Goal: Task Accomplishment & Management: Manage account settings

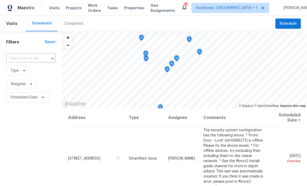
scroll to position [0, 0]
click at [67, 10] on span "Projects" at bounding box center [74, 8] width 16 height 5
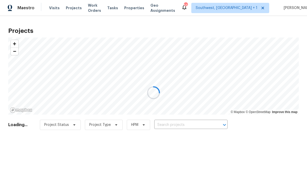
click at [192, 127] on div at bounding box center [153, 93] width 307 height 186
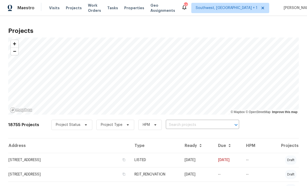
scroll to position [0, 0]
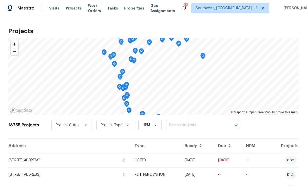
click at [197, 126] on input "text" at bounding box center [195, 125] width 59 height 8
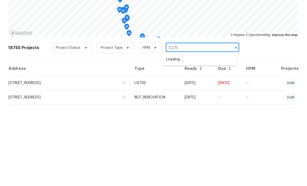
type input "5225 2"
click at [193, 133] on li "5225 20th St N, Saint Petersburg, FL 33714" at bounding box center [199, 137] width 75 height 8
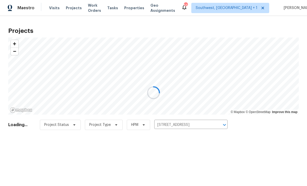
scroll to position [0, 0]
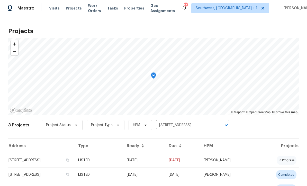
click at [165, 163] on td "08/14/25" at bounding box center [144, 160] width 42 height 14
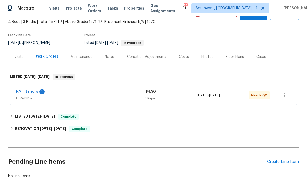
scroll to position [29, 0]
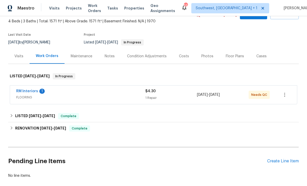
click at [280, 163] on div "Create Line Item" at bounding box center [283, 161] width 32 height 5
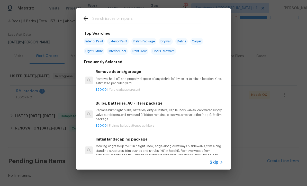
click at [221, 165] on icon at bounding box center [221, 162] width 6 height 6
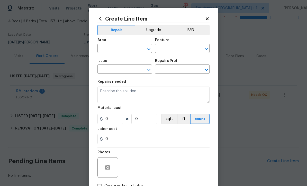
click at [123, 47] on input "text" at bounding box center [117, 49] width 40 height 8
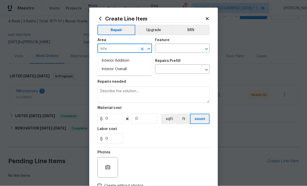
click at [119, 72] on li "Interior Overall" at bounding box center [124, 69] width 55 height 8
type input "Interior Overall"
click at [180, 49] on input "text" at bounding box center [175, 49] width 40 height 8
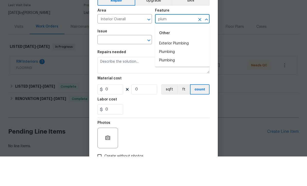
click at [173, 77] on li "Plumbing" at bounding box center [182, 81] width 55 height 8
type input "Plumbing"
click at [123, 66] on input "text" at bounding box center [117, 70] width 40 height 8
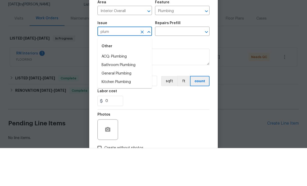
click at [132, 99] on li "Bathroom Plumbing" at bounding box center [124, 103] width 55 height 8
type input "Bathroom Plumbing"
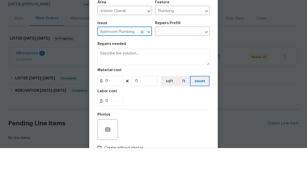
click at [175, 66] on input "text" at bounding box center [175, 70] width 40 height 8
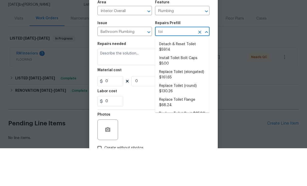
click at [183, 78] on li "Detach & Reset Toilet $59.14" at bounding box center [182, 85] width 55 height 14
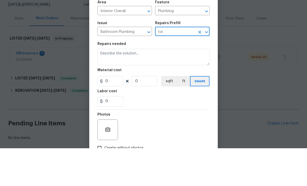
type input "Detach & Reset Toilet $59.14"
type textarea "Detach, store and reset the toilet as needed for other repairs. Ensure that the…"
type input "1"
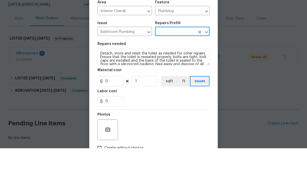
type input "Detach & Reset Toilet $59.14"
type input "59.14"
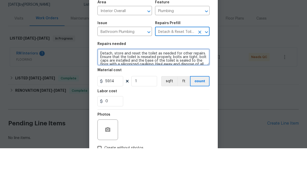
click at [131, 87] on textarea "Detach, store and reset the toilet as needed for other repairs. Ensure that the…" at bounding box center [153, 95] width 112 height 16
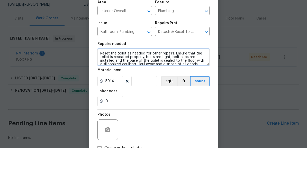
click at [127, 87] on textarea "Reset the toilet as needed for other repairs. Ensure that the toilet is reseate…" at bounding box center [153, 95] width 112 height 16
click at [174, 87] on textarea "Reset the toilets as needed for other repairs. Ensure that the toilet is reseat…" at bounding box center [153, 95] width 112 height 16
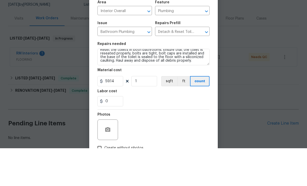
scroll to position [17, 0]
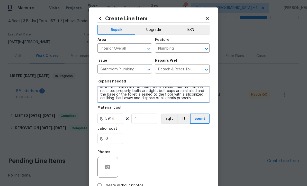
type textarea "Reset the toilets in both bathrooms. Ensure that the toilet is reseated properl…"
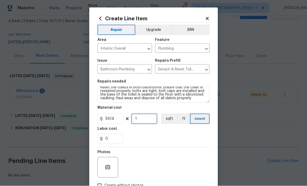
click at [149, 121] on input "1" at bounding box center [144, 119] width 26 height 10
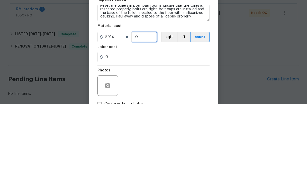
type input "2"
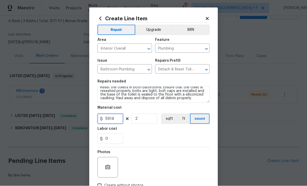
click at [121, 120] on input "59.14" at bounding box center [110, 119] width 26 height 10
type input "55"
click at [173, 139] on div "0" at bounding box center [153, 139] width 112 height 10
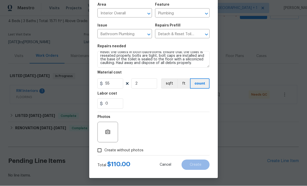
scroll to position [36, 0]
click at [99, 153] on input "Create without photos" at bounding box center [100, 151] width 10 height 10
checkbox input "true"
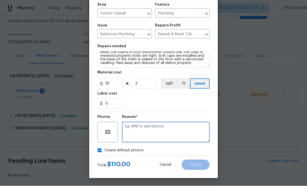
click at [178, 134] on textarea at bounding box center [165, 132] width 87 height 21
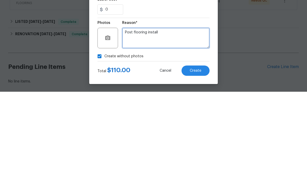
type textarea "Post flooring install"
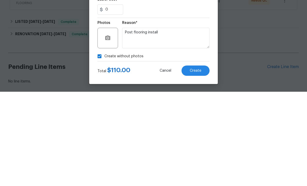
click at [199, 160] on button "Create" at bounding box center [196, 165] width 28 height 10
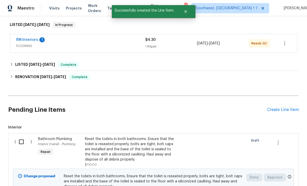
scroll to position [81, 0]
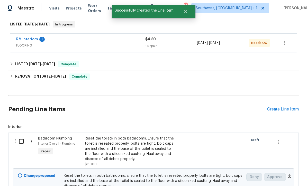
click at [19, 136] on input "checkbox" at bounding box center [23, 141] width 15 height 11
checkbox input "true"
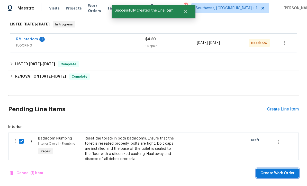
click at [275, 173] on span "Create Work Order" at bounding box center [278, 173] width 34 height 6
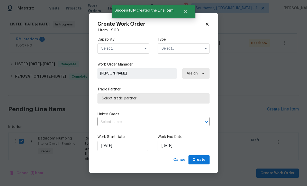
click at [127, 49] on input "text" at bounding box center [123, 48] width 52 height 10
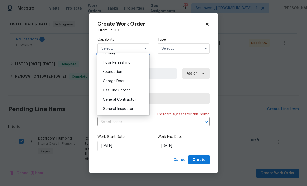
scroll to position [226, 0]
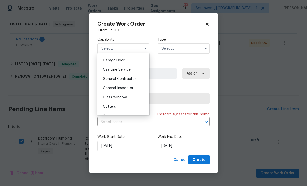
click at [137, 80] on div "General Contractor" at bounding box center [123, 78] width 49 height 9
type input "General Contractor"
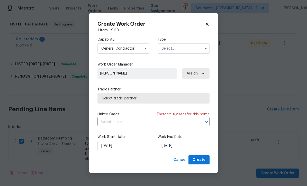
click at [182, 49] on input "text" at bounding box center [184, 48] width 52 height 10
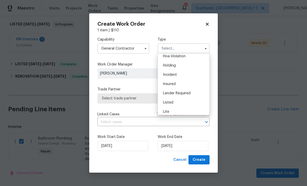
scroll to position [37, 0]
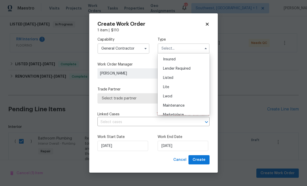
click at [179, 80] on div "Listed" at bounding box center [183, 77] width 49 height 9
type input "Listed"
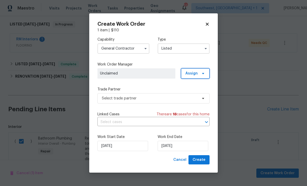
click at [200, 75] on span at bounding box center [203, 74] width 6 height 4
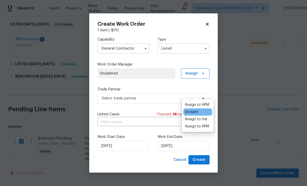
click at [202, 117] on div "Assign to me" at bounding box center [196, 119] width 22 height 5
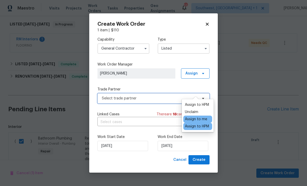
click at [157, 100] on span "Select trade partner" at bounding box center [150, 98] width 96 height 5
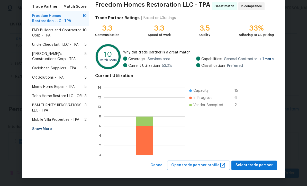
scroll to position [41, 0]
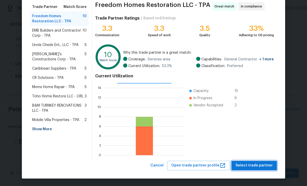
click at [259, 166] on span "Select trade partner" at bounding box center [254, 166] width 37 height 6
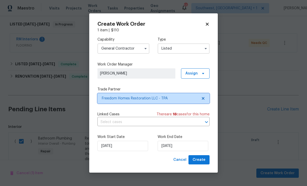
scroll to position [0, 0]
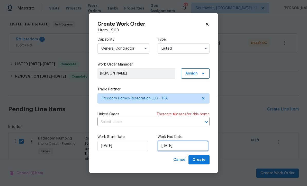
click at [189, 148] on input "[DATE]" at bounding box center [183, 146] width 51 height 10
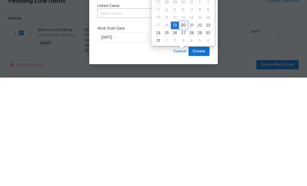
click at [181, 130] on div "20" at bounding box center [183, 133] width 8 height 7
type input "8/20/2025"
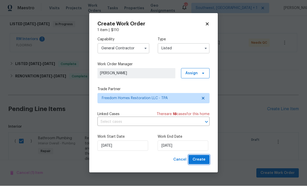
click at [204, 163] on span "Create" at bounding box center [199, 160] width 13 height 6
checkbox input "false"
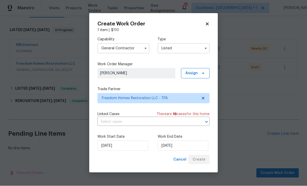
scroll to position [58, 0]
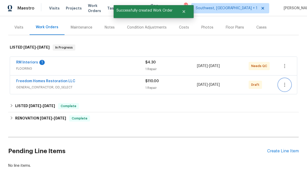
click at [281, 79] on button "button" at bounding box center [285, 85] width 12 height 12
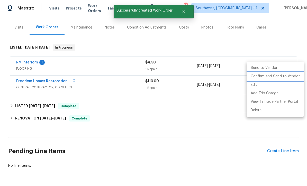
click at [282, 76] on li "Confirm and Send to Vendor" at bounding box center [275, 76] width 57 height 8
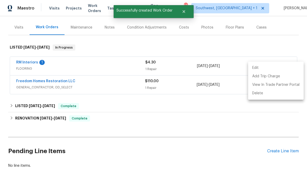
click at [24, 42] on div at bounding box center [153, 93] width 307 height 186
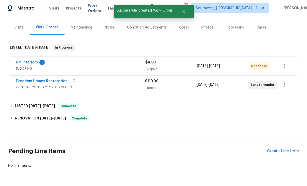
click at [23, 61] on link "RM Interiors" at bounding box center [27, 63] width 22 height 4
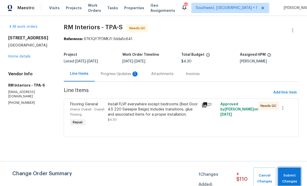
click at [291, 177] on span "Submit Changes" at bounding box center [290, 179] width 18 height 12
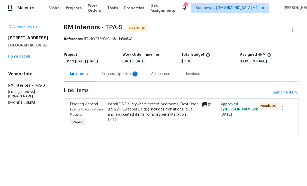
click at [172, 121] on div "Install FLVP everywhere except bedrooms (Best Door 4.5 220 Sweeper Beige) Inclu…" at bounding box center [153, 112] width 91 height 21
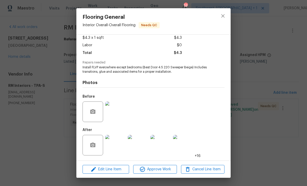
scroll to position [30, 0]
click at [117, 150] on img at bounding box center [115, 145] width 21 height 21
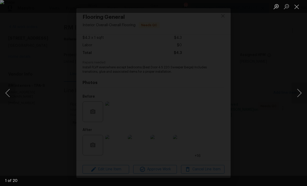
click at [298, 100] on button "Next image" at bounding box center [299, 93] width 15 height 21
click at [301, 100] on button "Next image" at bounding box center [299, 93] width 15 height 21
click at [297, 95] on button "Next image" at bounding box center [299, 93] width 15 height 21
click at [299, 98] on button "Next image" at bounding box center [299, 93] width 15 height 21
click at [301, 100] on button "Next image" at bounding box center [299, 93] width 15 height 21
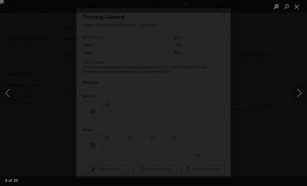
click at [298, 96] on button "Next image" at bounding box center [299, 93] width 15 height 21
click at [300, 97] on button "Next image" at bounding box center [299, 93] width 15 height 21
click at [300, 96] on button "Next image" at bounding box center [299, 93] width 15 height 21
click at [301, 97] on button "Next image" at bounding box center [299, 93] width 15 height 21
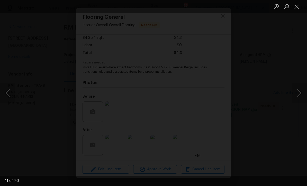
click at [299, 96] on button "Next image" at bounding box center [299, 93] width 15 height 21
click at [300, 99] on button "Next image" at bounding box center [299, 93] width 15 height 21
click at [301, 99] on button "Next image" at bounding box center [299, 93] width 15 height 21
click at [300, 96] on button "Next image" at bounding box center [299, 93] width 15 height 21
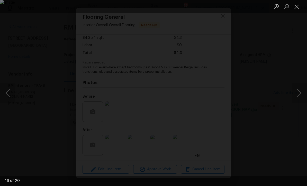
click at [299, 97] on button "Next image" at bounding box center [299, 93] width 15 height 21
click at [300, 97] on button "Next image" at bounding box center [299, 93] width 15 height 21
click at [300, 96] on button "Next image" at bounding box center [299, 93] width 15 height 21
click at [301, 97] on button "Next image" at bounding box center [299, 93] width 15 height 21
click at [301, 98] on button "Next image" at bounding box center [299, 93] width 15 height 21
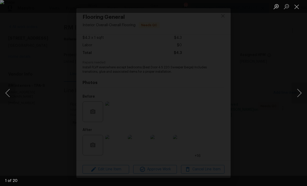
click at [300, 98] on button "Next image" at bounding box center [299, 93] width 15 height 21
click at [297, 7] on button "Close lightbox" at bounding box center [297, 6] width 10 height 9
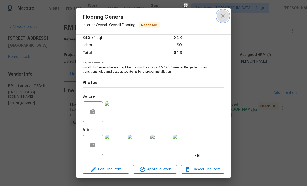
click at [224, 16] on icon "close" at bounding box center [223, 16] width 6 height 6
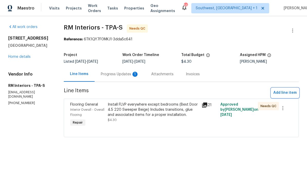
click at [287, 93] on span "Add line item" at bounding box center [284, 93] width 23 height 6
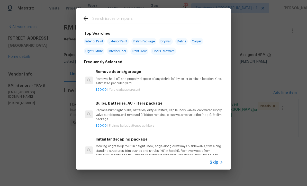
click at [216, 165] on span "Skip" at bounding box center [214, 162] width 9 height 5
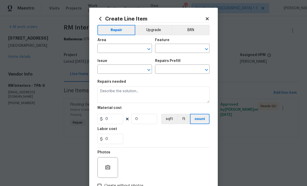
click at [119, 49] on input "text" at bounding box center [117, 49] width 40 height 8
click at [125, 68] on li "Interior Overall" at bounding box center [124, 69] width 55 height 8
type input "Interior Overall"
click at [181, 48] on input "text" at bounding box center [175, 49] width 40 height 8
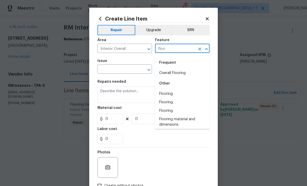
click at [175, 75] on li "Overall Flooring" at bounding box center [182, 73] width 55 height 8
type input "Overall Flooring"
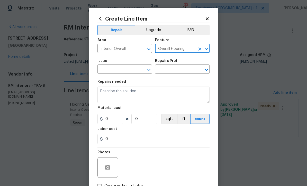
click at [123, 70] on input "text" at bounding box center [117, 70] width 40 height 8
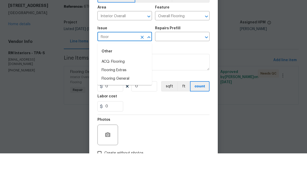
click at [120, 99] on li "Flooring Extras" at bounding box center [124, 103] width 55 height 8
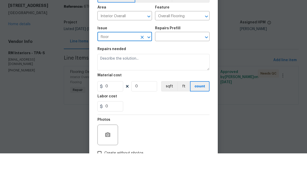
type input "Flooring Extras"
click at [181, 66] on input "text" at bounding box center [175, 70] width 40 height 8
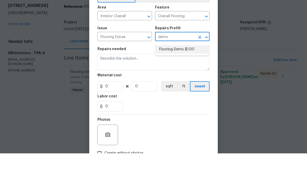
click at [185, 78] on li "Flooring Demo $1.00" at bounding box center [182, 82] width 55 height 8
type input "Flooring Demo $1.00"
type textarea "Demo existing flooring."
type input "1"
type input "Flooring Demo $1.00"
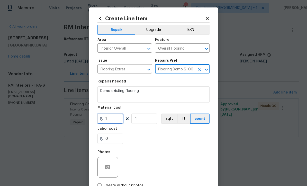
click at [120, 124] on input "1" at bounding box center [110, 119] width 26 height 10
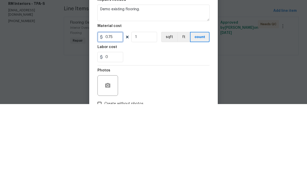
type input "0.75"
click at [149, 114] on input "1" at bounding box center [144, 119] width 26 height 10
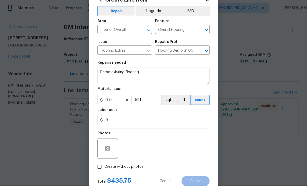
scroll to position [21, 0]
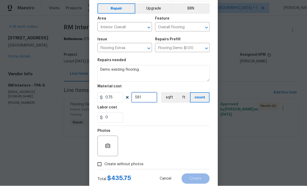
type input "581"
click at [100, 169] on input "Create without photos" at bounding box center [100, 165] width 10 height 10
checkbox input "true"
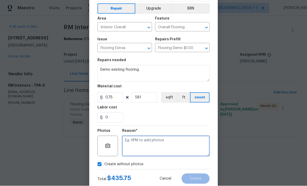
click at [153, 150] on textarea at bounding box center [165, 146] width 87 height 21
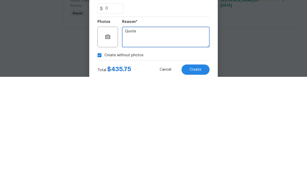
type textarea "Quote"
click at [198, 177] on span "Create" at bounding box center [196, 179] width 12 height 4
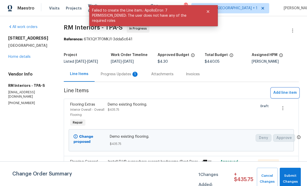
click at [285, 96] on span "Add line item" at bounding box center [284, 93] width 23 height 6
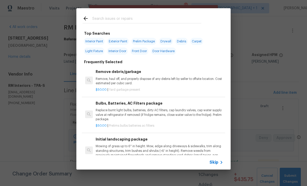
click at [218, 164] on span "Skip" at bounding box center [214, 162] width 9 height 5
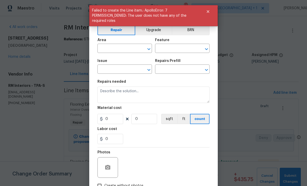
click at [123, 51] on input "text" at bounding box center [117, 49] width 40 height 8
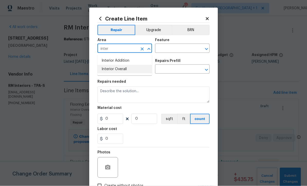
click at [126, 69] on li "Interior Overall" at bounding box center [124, 69] width 55 height 8
type input "Interior Overall"
click at [179, 47] on input "text" at bounding box center [175, 49] width 40 height 8
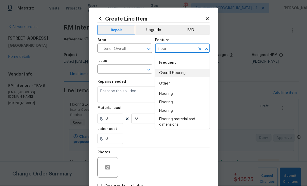
click at [181, 72] on li "Overall Flooring" at bounding box center [182, 73] width 55 height 8
type input "Overall Flooring"
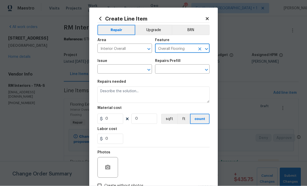
click at [136, 72] on input "text" at bounding box center [117, 70] width 40 height 8
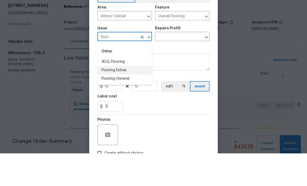
click at [120, 99] on li "Flooring Extras" at bounding box center [124, 103] width 55 height 8
type input "Flooring Extras"
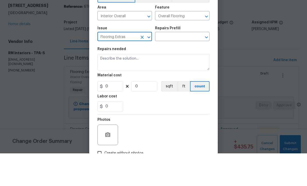
click at [188, 66] on input "text" at bounding box center [175, 70] width 40 height 8
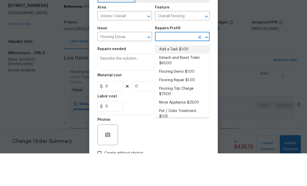
click at [181, 78] on li "Add a Task $1.00" at bounding box center [182, 82] width 55 height 8
type input "Add a Task $1.00"
type textarea "HPM to detail"
type input "1"
type input "Add a Task $1.00"
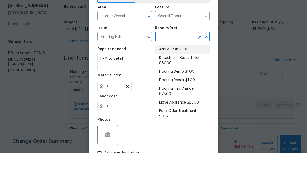
type input "1"
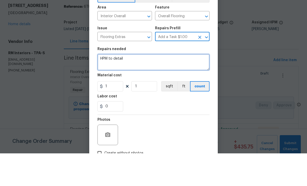
click at [162, 87] on textarea "HPM to detail" at bounding box center [153, 95] width 112 height 16
type textarea "H"
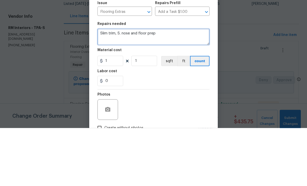
type textarea "Slim trim, S. nose and floor prep"
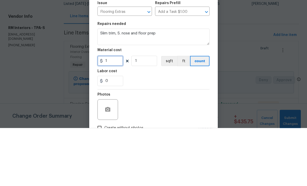
click at [122, 114] on input "1" at bounding box center [110, 119] width 26 height 10
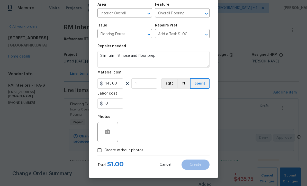
scroll to position [36, 0]
type input "143.60"
click at [99, 153] on input "Create without photos" at bounding box center [100, 151] width 10 height 10
checkbox input "true"
type input "143.6"
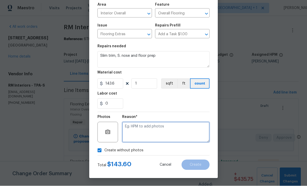
click at [155, 137] on textarea at bounding box center [165, 132] width 87 height 21
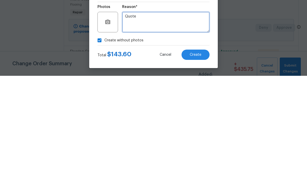
type textarea "Quote"
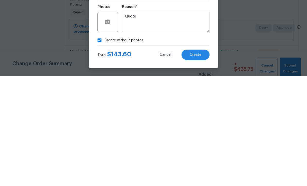
click at [198, 163] on span "Create" at bounding box center [196, 165] width 12 height 4
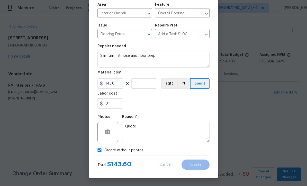
scroll to position [0, 0]
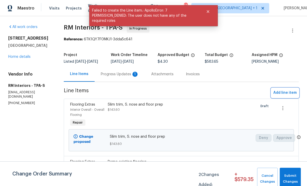
click at [287, 96] on span "Add line item" at bounding box center [284, 93] width 23 height 6
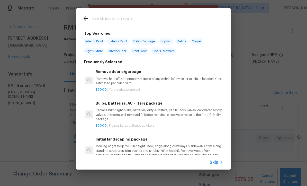
click at [215, 165] on span "Skip" at bounding box center [214, 162] width 9 height 5
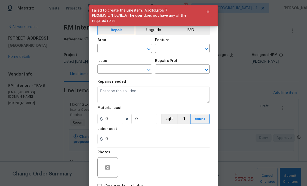
click at [120, 57] on span "Issue ​" at bounding box center [124, 66] width 55 height 21
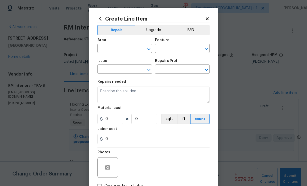
click at [105, 51] on input "text" at bounding box center [117, 49] width 40 height 8
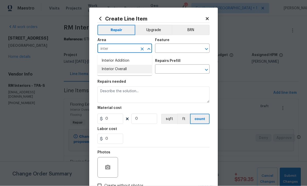
click at [125, 72] on li "Interior Overall" at bounding box center [124, 69] width 55 height 8
type input "Interior Overall"
click at [177, 49] on input "text" at bounding box center [175, 49] width 40 height 8
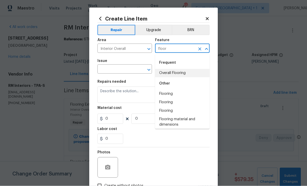
click at [184, 73] on li "Overall Flooring" at bounding box center [182, 73] width 55 height 8
type input "Overall Flooring"
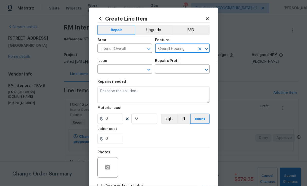
click at [135, 74] on input "text" at bounding box center [117, 70] width 40 height 8
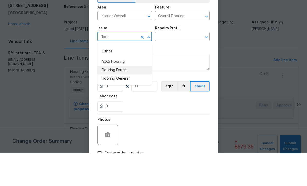
click at [121, 99] on li "Flooring Extras" at bounding box center [124, 103] width 55 height 8
type input "Flooring Extras"
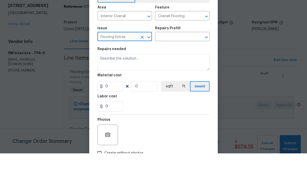
click at [179, 66] on input "text" at bounding box center [175, 70] width 40 height 8
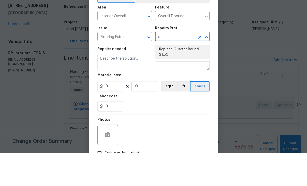
click at [176, 78] on li "Replace Quarter Round $1.50" at bounding box center [182, 85] width 55 height 14
type input "Replace Quarter Round $1.50"
type textarea "Replace Quarter Round"
type input "1"
type input "Replace Quarter Round $1.50"
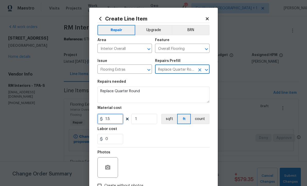
click at [114, 120] on input "1.5" at bounding box center [110, 119] width 26 height 10
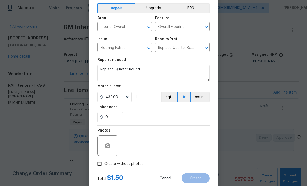
scroll to position [36, 0]
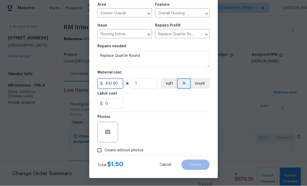
type input "432.90"
click at [99, 154] on input "Create without photos" at bounding box center [100, 151] width 10 height 10
checkbox input "true"
type input "432.9"
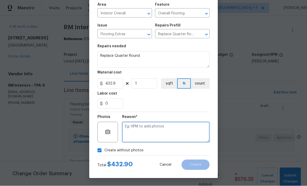
click at [141, 137] on textarea at bounding box center [165, 132] width 87 height 21
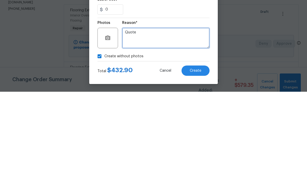
type textarea "Quote"
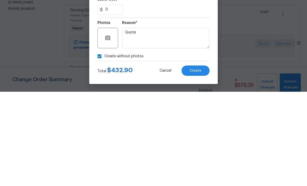
click at [203, 160] on button "Create" at bounding box center [196, 165] width 28 height 10
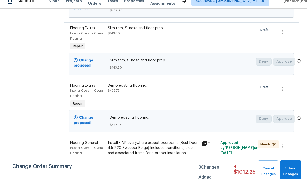
scroll to position [0, 0]
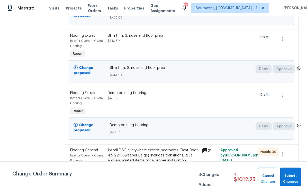
click at [166, 168] on div "Install FLVP everywhere except bedrooms (Best Door 4.5 220 Sweeper Beige) Inclu…" at bounding box center [153, 158] width 91 height 21
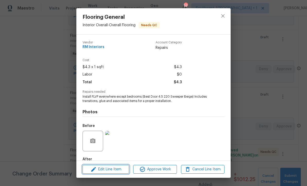
click at [121, 174] on button "Edit Line Item" at bounding box center [106, 169] width 47 height 9
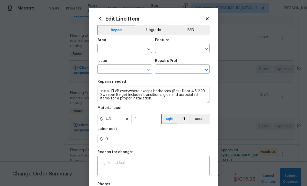
type input "Interior Overall"
type input "Overall Flooring"
type input "Flooring General"
type input "Vinyl Plank LVL 2 - Best Door 4.5 (Beige) $3.65"
click at [123, 121] on input "4.3" at bounding box center [110, 119] width 26 height 10
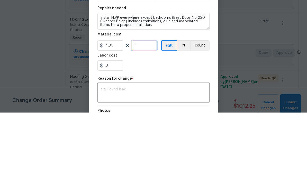
click at [147, 114] on input "1" at bounding box center [144, 119] width 26 height 10
type input "4.3"
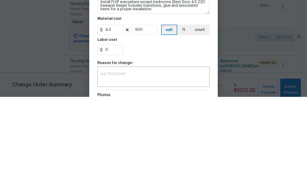
scroll to position [17, 0]
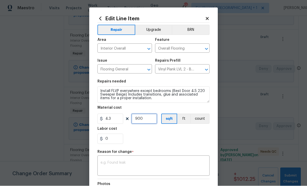
type input "900"
click at [167, 167] on textarea at bounding box center [154, 166] width 106 height 11
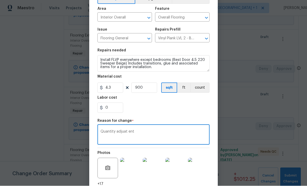
scroll to position [31, 0]
click at [164, 133] on textarea "Quantity adjuat ent" at bounding box center [154, 135] width 106 height 11
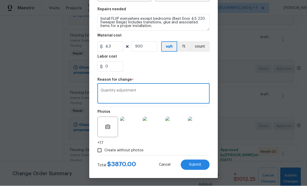
scroll to position [73, 0]
type textarea "Quantity adjustment"
click at [165, 149] on div "Create without photos" at bounding box center [153, 151] width 112 height 10
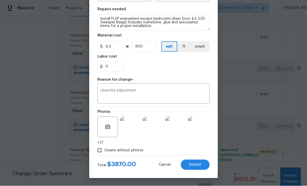
scroll to position [0, 0]
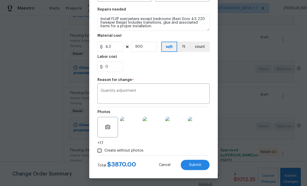
click at [199, 167] on button "Submit" at bounding box center [195, 165] width 29 height 10
type input "1"
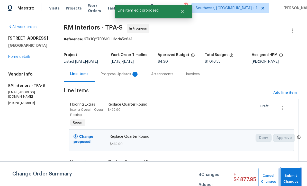
click at [292, 178] on span "Submit Changes" at bounding box center [290, 179] width 15 height 12
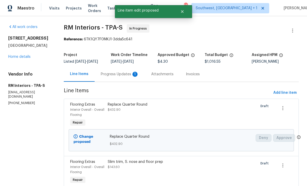
click at [106, 76] on div "Progress Updates 1" at bounding box center [120, 74] width 38 height 5
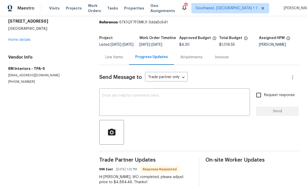
click at [112, 64] on div "Line Items" at bounding box center [114, 57] width 30 height 15
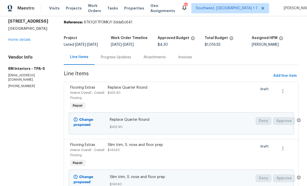
click at [19, 42] on link "Home details" at bounding box center [19, 40] width 22 height 4
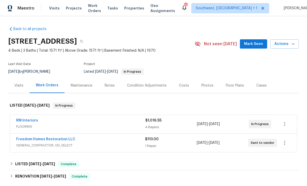
click at [29, 139] on link "Freedom Homes Restoration LLC" at bounding box center [45, 140] width 59 height 4
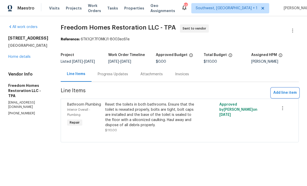
click at [287, 96] on span "Add line item" at bounding box center [284, 93] width 23 height 6
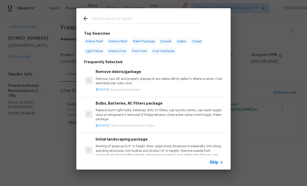
click at [216, 165] on div "Skip" at bounding box center [217, 162] width 15 height 6
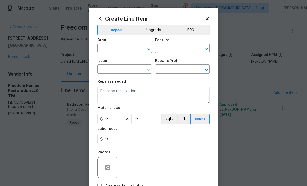
click at [119, 51] on input "text" at bounding box center [117, 49] width 40 height 8
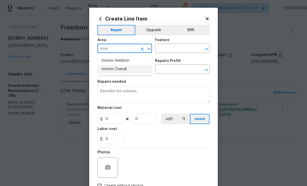
click at [124, 73] on li "Interior Overall" at bounding box center [124, 69] width 55 height 8
type input "Interior Overall"
click at [176, 47] on input "text" at bounding box center [175, 49] width 40 height 8
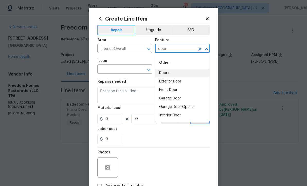
click at [168, 71] on li "Doors" at bounding box center [182, 73] width 55 height 8
type input "Doors"
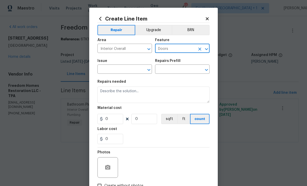
click at [131, 71] on input "text" at bounding box center [117, 70] width 40 height 8
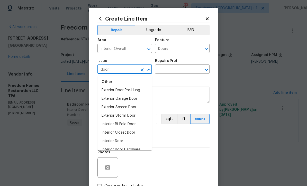
scroll to position [21, 0]
click at [121, 145] on li "Interior Door" at bounding box center [124, 141] width 55 height 8
type input "Interior Door"
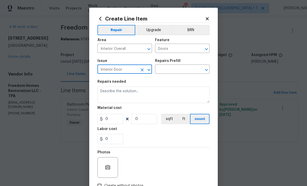
click at [177, 69] on input "text" at bounding box center [175, 70] width 40 height 8
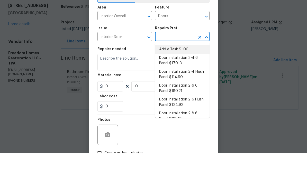
click at [181, 78] on li "Add a Task $1.00" at bounding box center [182, 82] width 55 height 8
type input "Add a Task $1.00"
type input "Interior Door"
type textarea "HPM to detail"
type input "1"
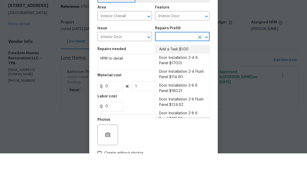
type input "Add a Task $1.00"
type input "1"
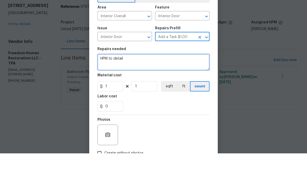
click at [164, 87] on textarea "HPM to detail" at bounding box center [153, 95] width 112 height 16
type textarea "H"
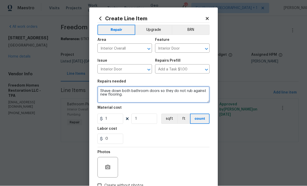
type textarea "Shave down both bathroom doors so they do not rub against new flooring."
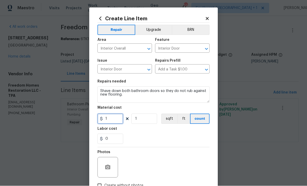
click at [120, 124] on input "1" at bounding box center [110, 119] width 26 height 10
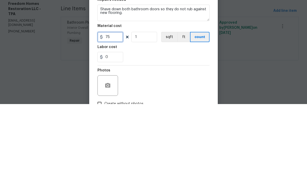
type input "75"
click at [145, 114] on input "1" at bounding box center [144, 119] width 26 height 10
type input "2"
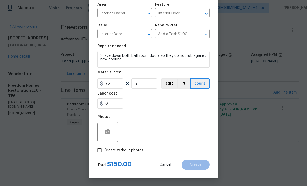
scroll to position [36, 0]
click at [99, 153] on input "Create without photos" at bounding box center [100, 151] width 10 height 10
checkbox input "true"
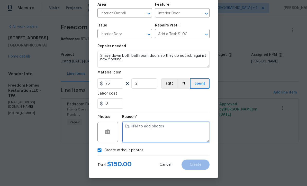
click at [148, 133] on textarea at bounding box center [165, 132] width 87 height 21
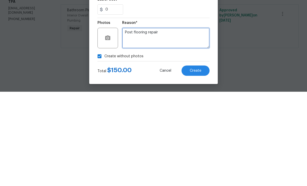
type textarea "Post flooring repair"
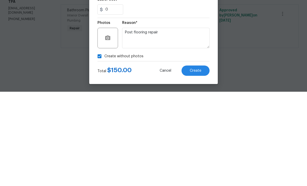
click at [197, 163] on span "Create" at bounding box center [196, 165] width 12 height 4
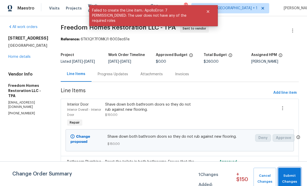
click at [288, 179] on span "Submit Changes" at bounding box center [290, 179] width 18 height 12
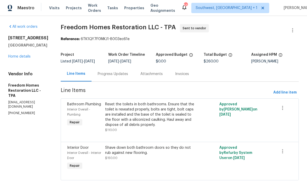
scroll to position [0, 0]
click at [12, 59] on link "Home details" at bounding box center [19, 57] width 22 height 4
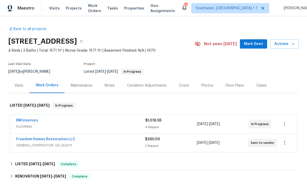
click at [52, 8] on span "Visits" at bounding box center [54, 8] width 11 height 5
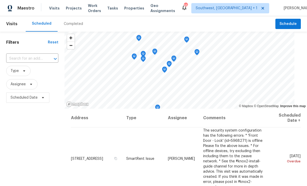
click at [36, 60] on input "text" at bounding box center [25, 59] width 38 height 8
type input "5198"
click at [15, 71] on li "[STREET_ADDRESS][PERSON_NAME]" at bounding box center [31, 73] width 50 height 14
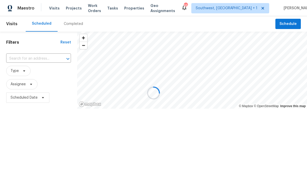
type input "[STREET_ADDRESS][PERSON_NAME]"
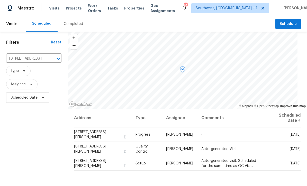
click at [0, 0] on icon at bounding box center [0, 0] width 0 height 0
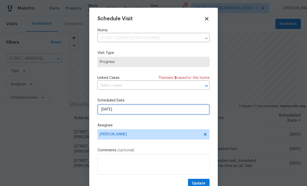
click at [141, 111] on input "[DATE]" at bounding box center [153, 109] width 112 height 10
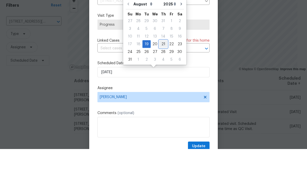
click at [162, 78] on div "21" at bounding box center [163, 81] width 8 height 7
type input "8/21/2025"
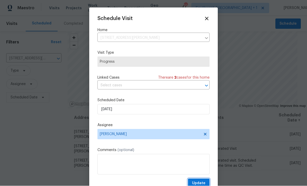
click at [206, 182] on button "Update" at bounding box center [199, 184] width 22 height 10
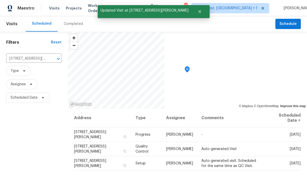
scroll to position [0, 0]
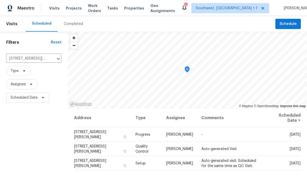
click at [66, 10] on span "Projects" at bounding box center [74, 8] width 16 height 5
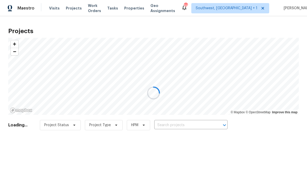
click at [186, 127] on div at bounding box center [153, 93] width 307 height 186
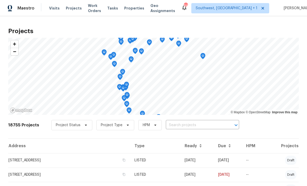
click at [192, 128] on input "text" at bounding box center [195, 125] width 59 height 8
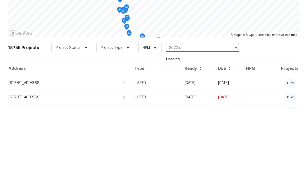
type input "2623 s"
click at [201, 133] on li "[STREET_ADDRESS]" at bounding box center [199, 137] width 75 height 8
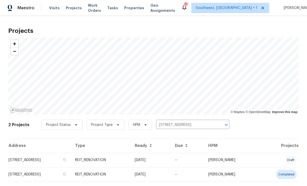
scroll to position [0, 0]
click at [171, 162] on td "[DATE]" at bounding box center [151, 160] width 40 height 14
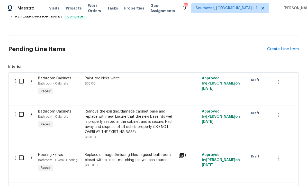
scroll to position [140, 0]
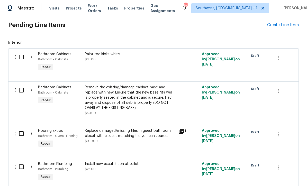
click at [18, 57] on input "checkbox" at bounding box center [23, 57] width 15 height 11
checkbox input "true"
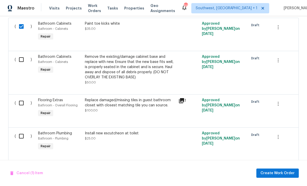
click at [23, 60] on input "checkbox" at bounding box center [23, 59] width 15 height 11
checkbox input "true"
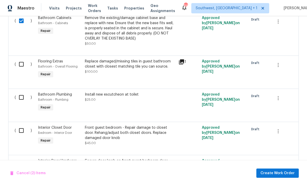
click at [22, 63] on input "checkbox" at bounding box center [23, 64] width 15 height 11
checkbox input "true"
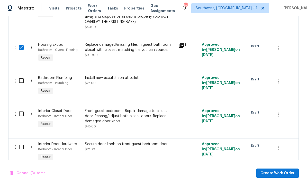
scroll to position [243, 0]
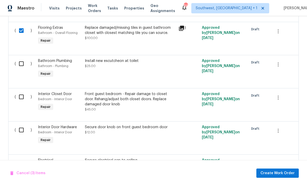
click at [22, 64] on input "checkbox" at bounding box center [23, 63] width 15 height 11
checkbox input "true"
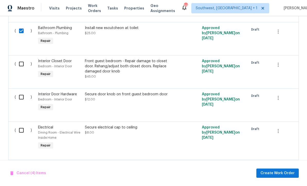
scroll to position [277, 0]
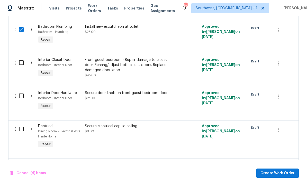
click at [26, 63] on input "checkbox" at bounding box center [23, 62] width 15 height 11
checkbox input "true"
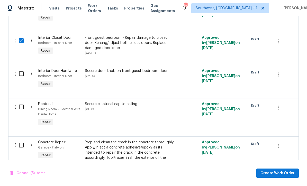
scroll to position [304, 0]
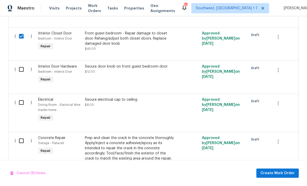
click at [23, 71] on input "checkbox" at bounding box center [23, 69] width 15 height 11
checkbox input "true"
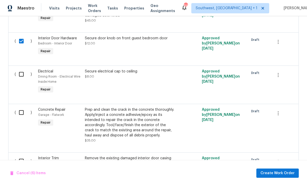
scroll to position [333, 0]
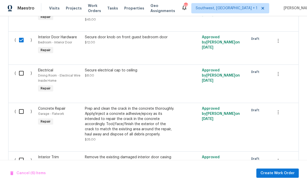
click at [24, 76] on input "checkbox" at bounding box center [23, 73] width 15 height 11
checkbox input "true"
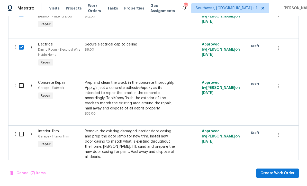
scroll to position [371, 0]
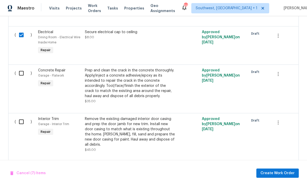
click at [24, 74] on input "checkbox" at bounding box center [23, 73] width 15 height 11
checkbox input "true"
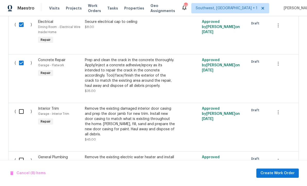
scroll to position [415, 0]
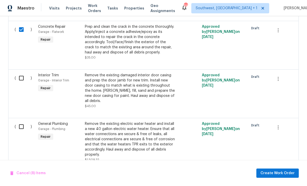
click at [22, 81] on input "checkbox" at bounding box center [23, 78] width 15 height 11
checkbox input "true"
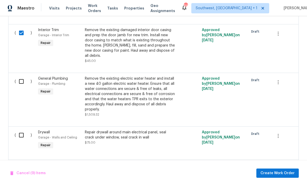
scroll to position [462, 0]
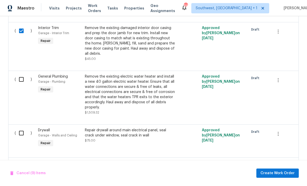
click at [25, 76] on input "checkbox" at bounding box center [23, 79] width 15 height 11
checkbox input "true"
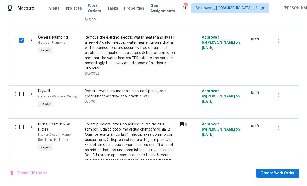
scroll to position [502, 0]
click at [27, 90] on input "checkbox" at bounding box center [23, 93] width 15 height 11
checkbox input "true"
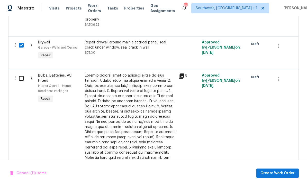
scroll to position [552, 0]
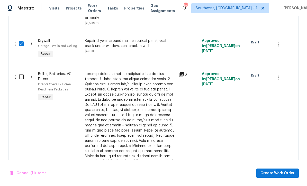
click at [25, 77] on input "checkbox" at bounding box center [23, 77] width 15 height 11
checkbox input "true"
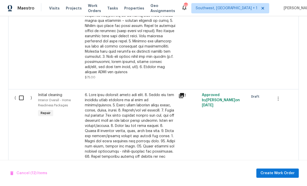
scroll to position [664, 0]
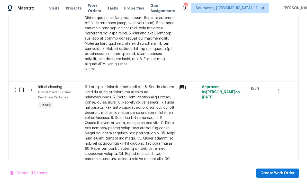
click at [25, 88] on input "checkbox" at bounding box center [23, 90] width 15 height 11
checkbox input "true"
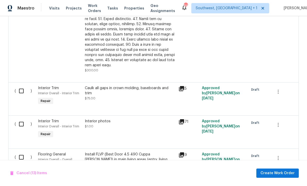
scroll to position [821, 0]
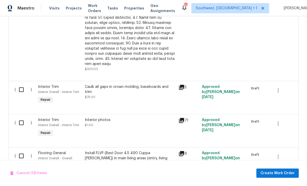
click at [24, 84] on input "checkbox" at bounding box center [23, 89] width 15 height 11
checkbox input "true"
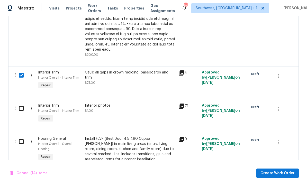
scroll to position [853, 0]
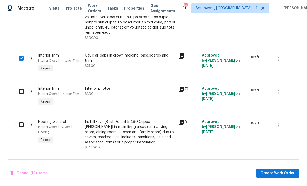
click at [22, 86] on input "checkbox" at bounding box center [23, 91] width 15 height 11
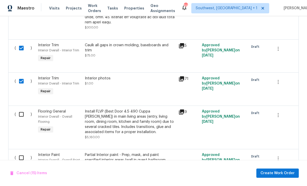
scroll to position [877, 0]
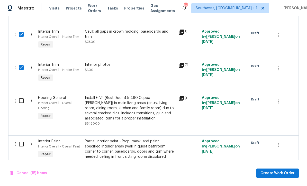
click at [21, 62] on input "checkbox" at bounding box center [23, 67] width 15 height 11
checkbox input "false"
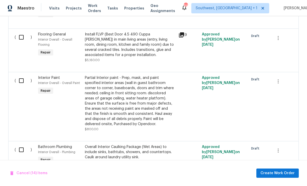
scroll to position [942, 0]
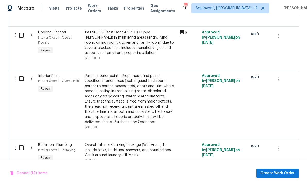
click at [20, 73] on input "checkbox" at bounding box center [23, 78] width 15 height 11
checkbox input "true"
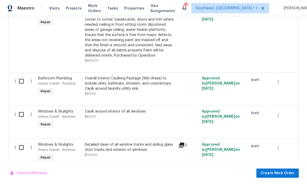
scroll to position [1013, 0]
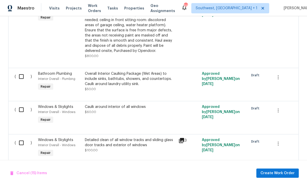
click at [23, 72] on input "checkbox" at bounding box center [23, 76] width 15 height 11
checkbox input "true"
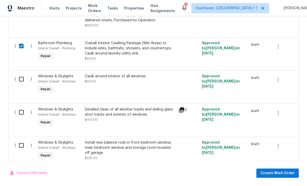
scroll to position [1048, 0]
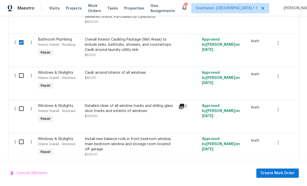
click at [22, 71] on input "checkbox" at bounding box center [23, 75] width 15 height 11
checkbox input "true"
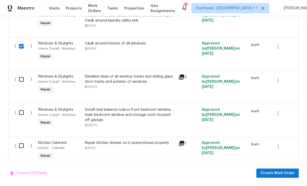
scroll to position [1082, 0]
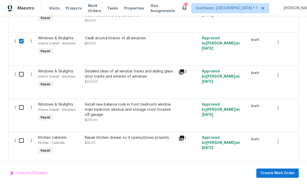
click at [21, 69] on input "checkbox" at bounding box center [23, 74] width 15 height 11
checkbox input "true"
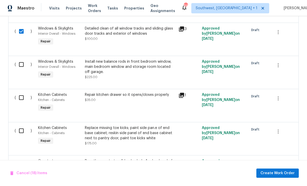
scroll to position [1127, 0]
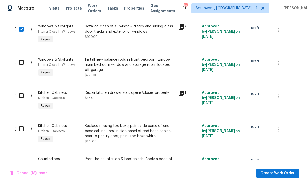
click at [20, 57] on input "checkbox" at bounding box center [23, 62] width 15 height 11
checkbox input "true"
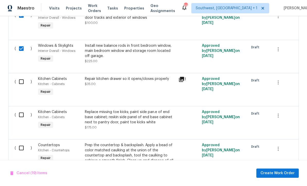
scroll to position [1154, 0]
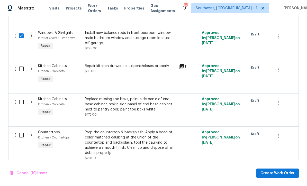
click at [21, 64] on input "checkbox" at bounding box center [23, 69] width 15 height 11
checkbox input "true"
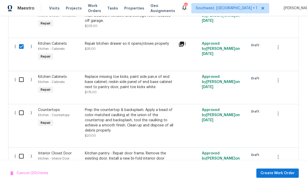
scroll to position [1185, 0]
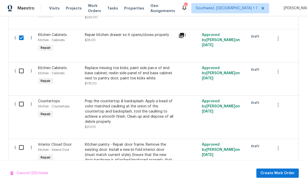
click at [20, 66] on input "checkbox" at bounding box center [23, 71] width 15 height 11
checkbox input "true"
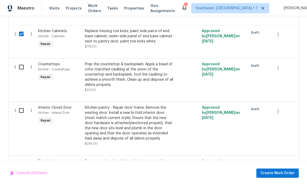
scroll to position [1222, 0]
click at [25, 61] on input "checkbox" at bounding box center [23, 66] width 15 height 11
checkbox input "true"
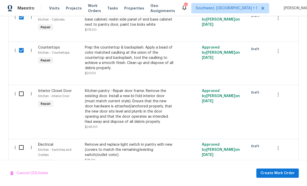
scroll to position [1263, 0]
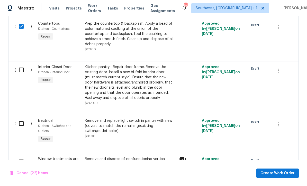
click at [22, 67] on input "checkbox" at bounding box center [23, 70] width 15 height 11
checkbox input "true"
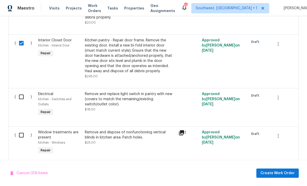
scroll to position [1300, 0]
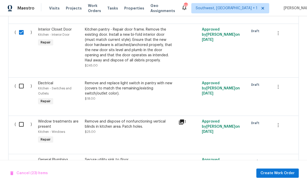
click at [23, 83] on input "checkbox" at bounding box center [23, 86] width 15 height 11
checkbox input "true"
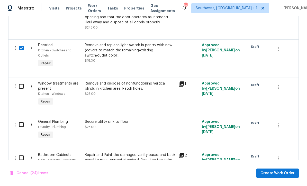
scroll to position [1341, 0]
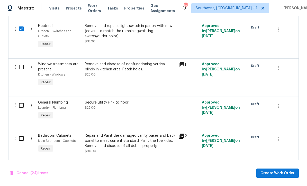
click at [22, 63] on input "checkbox" at bounding box center [23, 67] width 15 height 11
checkbox input "true"
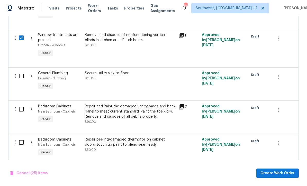
scroll to position [1389, 0]
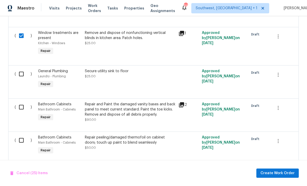
click at [20, 72] on input "checkbox" at bounding box center [23, 74] width 15 height 11
checkbox input "true"
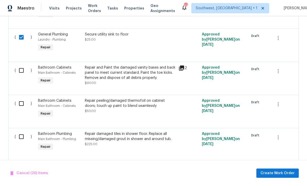
scroll to position [1433, 0]
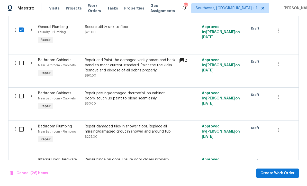
click at [20, 60] on input "checkbox" at bounding box center [23, 63] width 15 height 11
checkbox input "true"
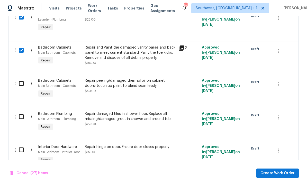
scroll to position [1457, 0]
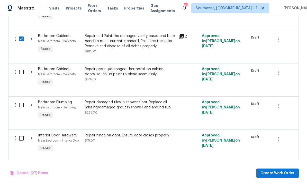
click at [23, 70] on input "checkbox" at bounding box center [23, 72] width 15 height 11
checkbox input "true"
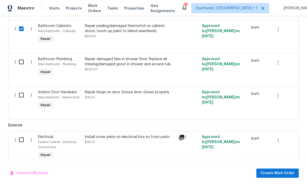
scroll to position [1500, 0]
click at [21, 60] on input "checkbox" at bounding box center [23, 62] width 15 height 11
checkbox input "true"
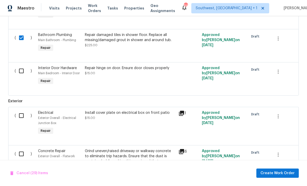
scroll to position [1527, 0]
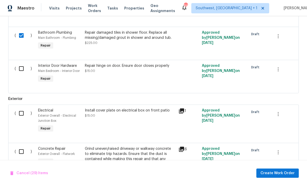
click at [22, 66] on input "checkbox" at bounding box center [23, 68] width 15 height 11
checkbox input "true"
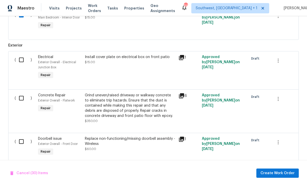
scroll to position [1586, 0]
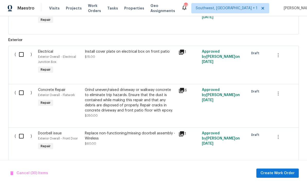
click at [20, 56] on input "checkbox" at bounding box center [23, 54] width 15 height 11
checkbox input "true"
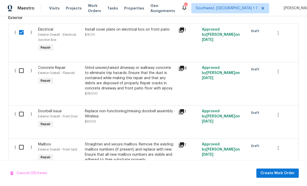
scroll to position [1615, 0]
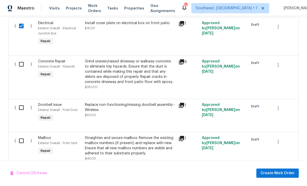
click at [22, 64] on input "checkbox" at bounding box center [23, 64] width 15 height 11
checkbox input "true"
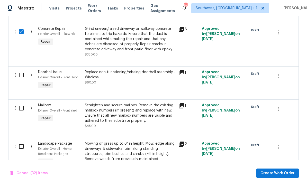
scroll to position [1647, 0]
click at [23, 73] on input "checkbox" at bounding box center [23, 74] width 15 height 11
checkbox input "true"
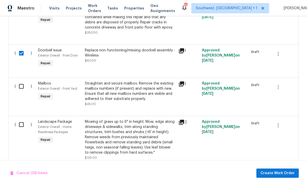
scroll to position [1676, 0]
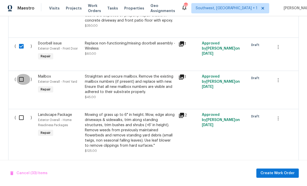
click at [20, 76] on input "checkbox" at bounding box center [23, 79] width 15 height 11
checkbox input "true"
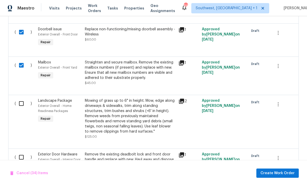
scroll to position [1715, 0]
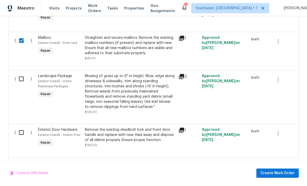
click at [21, 83] on input "checkbox" at bounding box center [23, 79] width 15 height 11
checkbox input "true"
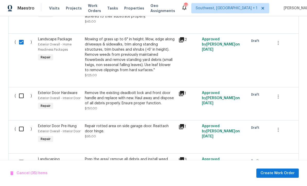
scroll to position [1756, 0]
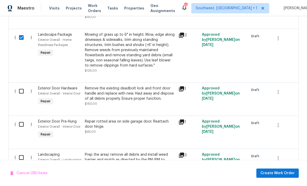
click at [22, 90] on input "checkbox" at bounding box center [23, 91] width 15 height 11
checkbox input "true"
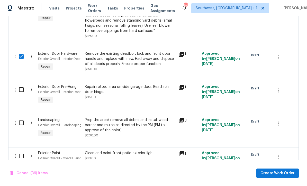
scroll to position [1792, 0]
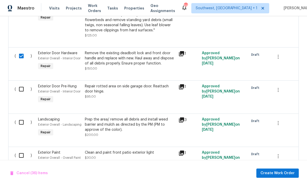
click at [21, 90] on input "checkbox" at bounding box center [23, 89] width 15 height 11
checkbox input "true"
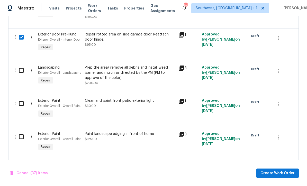
scroll to position [1843, 0]
click at [19, 72] on input "checkbox" at bounding box center [23, 70] width 15 height 11
checkbox input "true"
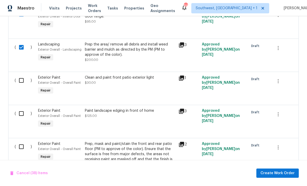
scroll to position [1872, 0]
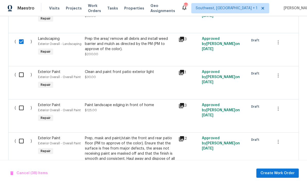
click at [24, 77] on input "checkbox" at bounding box center [23, 74] width 15 height 11
checkbox input "true"
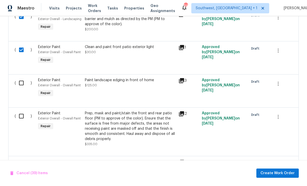
click at [21, 85] on input "checkbox" at bounding box center [23, 83] width 15 height 11
checkbox input "true"
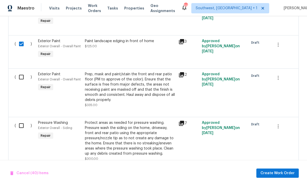
scroll to position [1937, 0]
click at [21, 79] on input "checkbox" at bounding box center [23, 77] width 15 height 11
checkbox input "true"
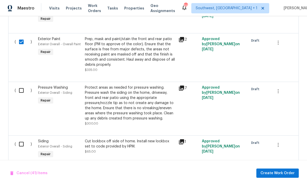
scroll to position [1973, 0]
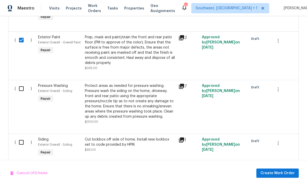
click at [21, 90] on input "checkbox" at bounding box center [23, 88] width 15 height 11
checkbox input "true"
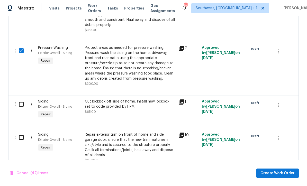
scroll to position [2014, 0]
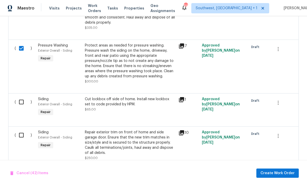
click at [20, 103] on input "checkbox" at bounding box center [23, 102] width 15 height 11
checkbox input "true"
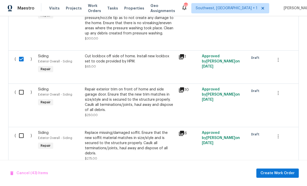
scroll to position [2056, 0]
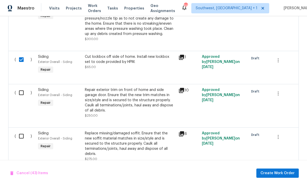
click at [23, 94] on input "checkbox" at bounding box center [23, 92] width 15 height 11
checkbox input "true"
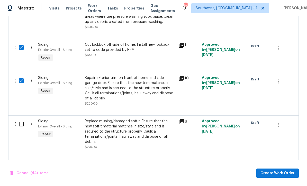
scroll to position [2100, 0]
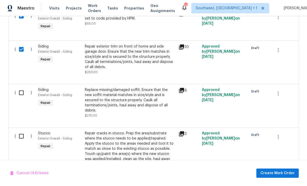
click at [21, 96] on input "checkbox" at bounding box center [23, 92] width 15 height 11
checkbox input "true"
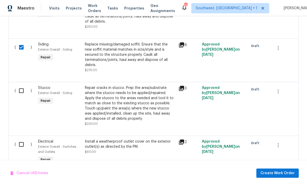
scroll to position [2149, 0]
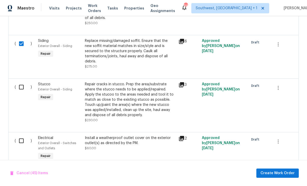
click at [22, 86] on input "checkbox" at bounding box center [23, 87] width 15 height 11
checkbox input "true"
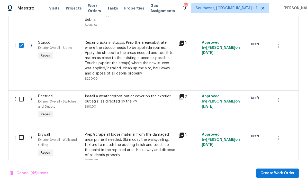
scroll to position [2197, 0]
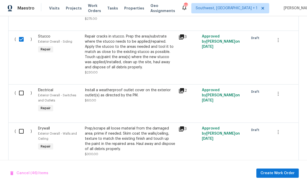
click at [20, 92] on input "checkbox" at bounding box center [23, 93] width 15 height 11
checkbox input "true"
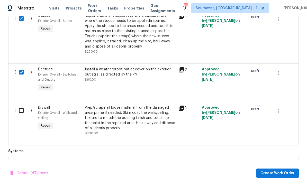
scroll to position [2241, 0]
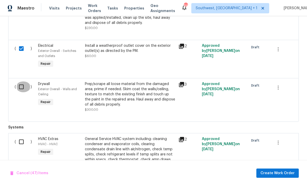
click at [21, 84] on input "checkbox" at bounding box center [23, 87] width 15 height 11
checkbox input "true"
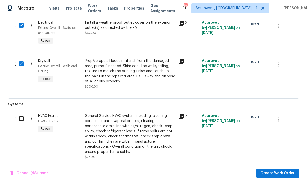
scroll to position [2264, 0]
click at [19, 119] on input "checkbox" at bounding box center [23, 119] width 15 height 11
checkbox input "true"
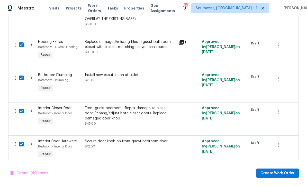
scroll to position [229, 0]
click at [287, 174] on span "Create Work Order" at bounding box center [278, 173] width 34 height 6
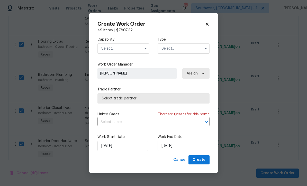
click at [129, 52] on input "text" at bounding box center [123, 48] width 52 height 10
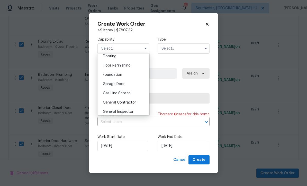
scroll to position [203, 0]
click at [138, 102] on div "General Contractor" at bounding box center [123, 101] width 49 height 9
type input "General Contractor"
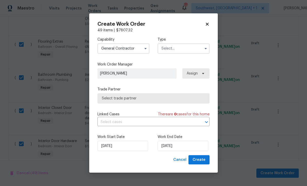
click at [189, 49] on input "text" at bounding box center [184, 48] width 52 height 10
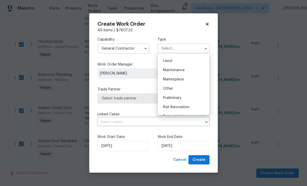
scroll to position [77, 0]
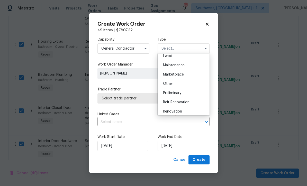
click at [192, 102] on div "Reit Renovation" at bounding box center [183, 102] width 49 height 9
type input "Reit Renovation"
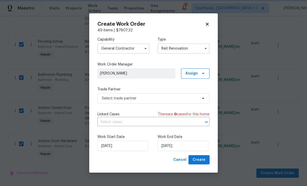
scroll to position [0, 0]
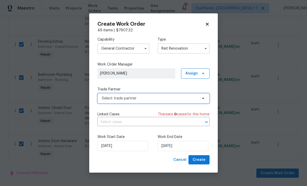
click at [156, 99] on span "Select trade partner" at bounding box center [150, 98] width 96 height 5
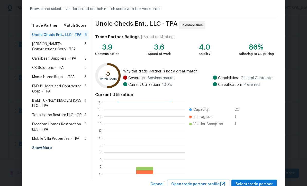
scroll to position [26, 0]
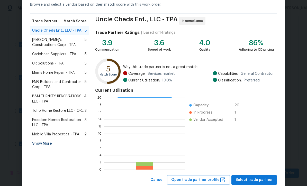
click at [46, 146] on div "Show More" at bounding box center [59, 143] width 59 height 9
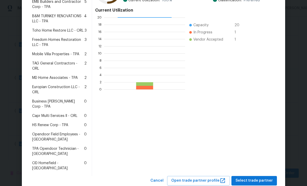
scroll to position [106, 0]
click at [39, 76] on span "MD Home Associates - TPA" at bounding box center [55, 78] width 46 height 5
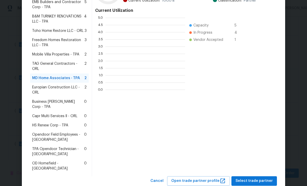
scroll to position [1, 1]
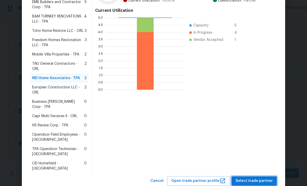
click at [259, 178] on span "Select trade partner" at bounding box center [254, 181] width 37 height 6
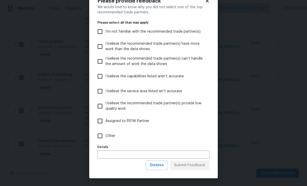
scroll to position [18, 0]
click at [161, 170] on button "Dismiss" at bounding box center [157, 166] width 22 height 10
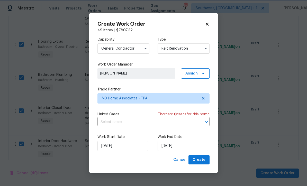
scroll to position [0, 0]
click at [190, 148] on input "[DATE]" at bounding box center [183, 146] width 51 height 10
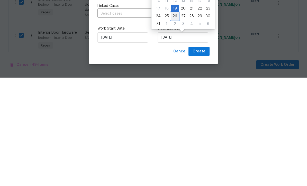
click at [175, 121] on div "26" at bounding box center [175, 124] width 8 height 7
type input "8/26/2025"
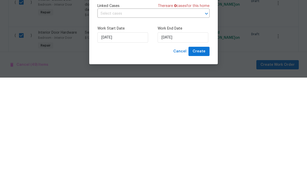
scroll to position [17, 0]
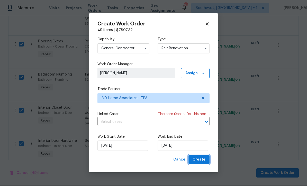
click at [201, 162] on span "Create" at bounding box center [199, 160] width 13 height 6
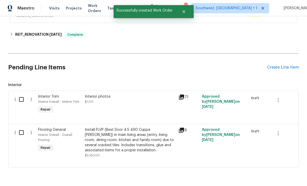
scroll to position [111, 0]
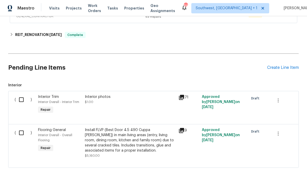
click at [19, 128] on input "checkbox" at bounding box center [23, 133] width 15 height 11
checkbox input "true"
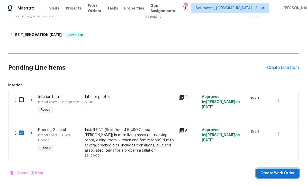
click at [274, 175] on span "Create Work Order" at bounding box center [278, 173] width 34 height 6
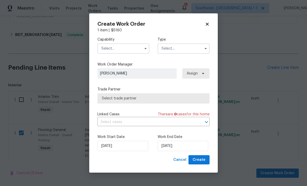
click at [129, 48] on input "text" at bounding box center [123, 48] width 52 height 10
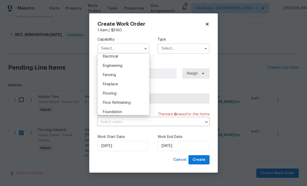
scroll to position [165, 0]
click at [120, 94] on div "Flooring" at bounding box center [123, 93] width 49 height 9
type input "Flooring"
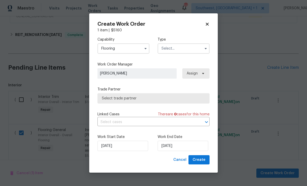
click at [179, 49] on input "text" at bounding box center [184, 48] width 52 height 10
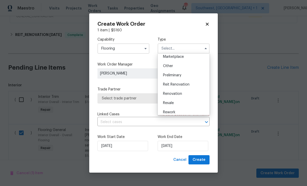
scroll to position [95, 0]
click at [191, 84] on div "Reit Renovation" at bounding box center [183, 84] width 49 height 9
type input "Reit Renovation"
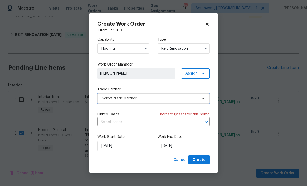
click at [157, 101] on span "Select trade partner" at bounding box center [150, 98] width 96 height 5
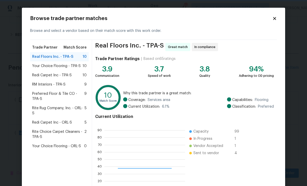
scroll to position [72, 81]
click at [38, 85] on span "RM Interiors - TPA-S" at bounding box center [48, 84] width 33 height 5
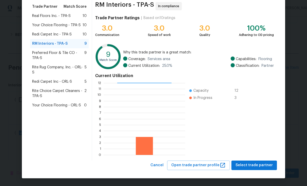
scroll to position [41, 0]
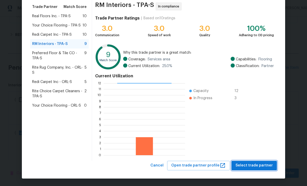
click at [260, 168] on span "Select trade partner" at bounding box center [254, 166] width 37 height 6
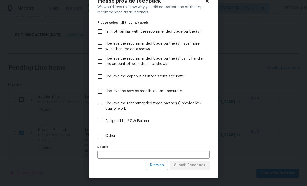
scroll to position [18, 0]
click at [160, 170] on button "Dismiss" at bounding box center [157, 166] width 22 height 10
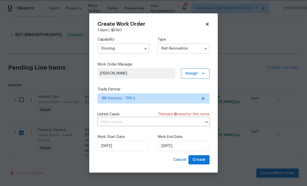
scroll to position [0, 0]
click at [192, 149] on input "[DATE]" at bounding box center [183, 146] width 51 height 10
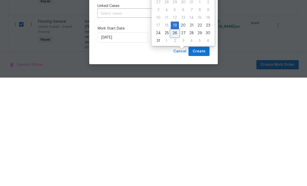
click at [175, 138] on div "26" at bounding box center [175, 141] width 8 height 7
type input "8/26/2025"
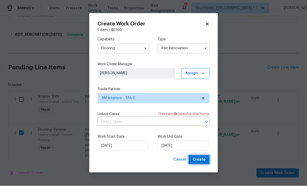
click at [200, 162] on span "Create" at bounding box center [199, 160] width 13 height 6
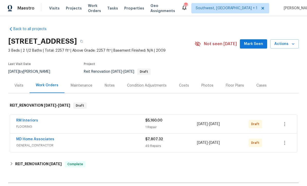
scroll to position [0, 0]
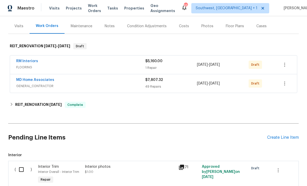
scroll to position [58, 0]
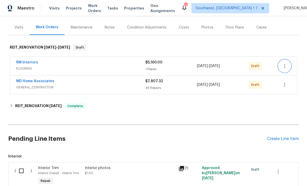
click at [285, 67] on icon "button" at bounding box center [285, 66] width 6 height 6
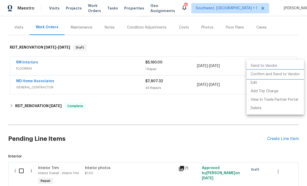
click at [274, 75] on li "Confirm and Send to Vendor" at bounding box center [275, 74] width 57 height 8
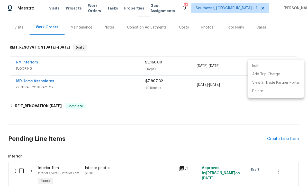
click at [203, 118] on div at bounding box center [153, 93] width 307 height 186
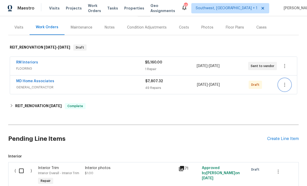
click at [286, 84] on icon "button" at bounding box center [285, 85] width 6 height 6
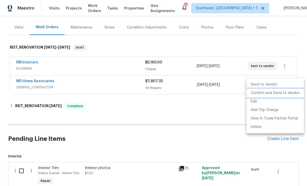
click at [274, 94] on li "Confirm and Send to Vendor" at bounding box center [275, 93] width 57 height 8
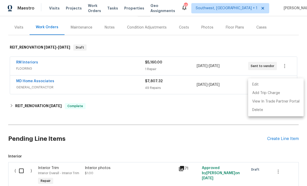
click at [222, 134] on div at bounding box center [153, 93] width 307 height 186
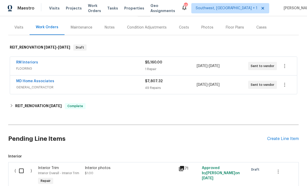
click at [27, 81] on link "MD Home Associates" at bounding box center [35, 81] width 38 height 4
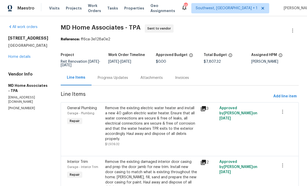
click at [125, 82] on div "Progress Updates" at bounding box center [113, 77] width 43 height 15
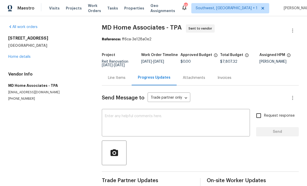
click at [166, 118] on textarea at bounding box center [176, 123] width 142 height 18
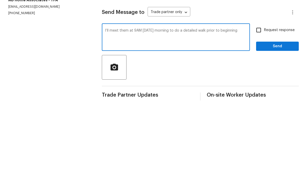
type textarea "I’ll meet them at 9AM tomorrow morning to do a detailed walk prior to beginning"
click at [260, 110] on input "Request response" at bounding box center [258, 115] width 11 height 11
checkbox input "true"
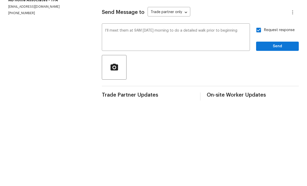
scroll to position [9, 0]
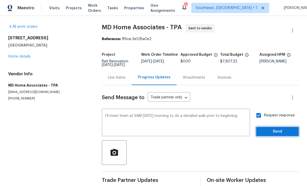
click at [277, 127] on button "Send" at bounding box center [277, 132] width 43 height 10
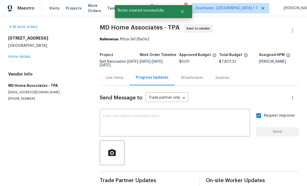
click at [14, 55] on link "Home details" at bounding box center [19, 57] width 22 height 4
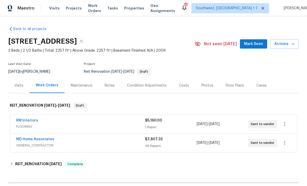
click at [111, 80] on div "Notes" at bounding box center [110, 85] width 22 height 15
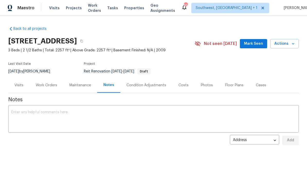
click at [139, 117] on textarea at bounding box center [153, 120] width 284 height 18
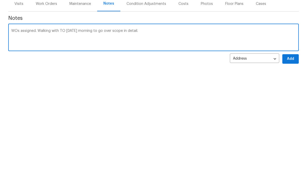
click at [65, 111] on textarea "WOs assigned. Walking with TO tomorrow morning to go over scope in detail." at bounding box center [153, 120] width 284 height 18
type textarea "WOs assigned. Walking with TP tomorrow morning to go over scope in detail."
click at [288, 138] on span "Add" at bounding box center [291, 141] width 8 height 6
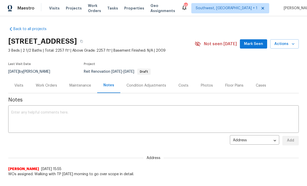
click at [285, 45] on span "Actions" at bounding box center [284, 44] width 20 height 6
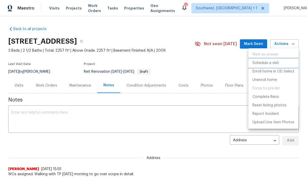
click at [270, 62] on p "Schedule a visit" at bounding box center [266, 62] width 26 height 5
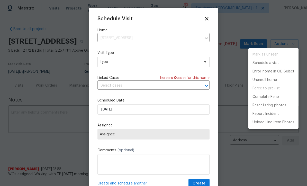
click at [133, 63] on div at bounding box center [153, 93] width 307 height 186
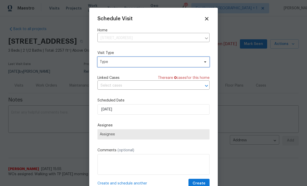
click at [150, 64] on span "Type" at bounding box center [150, 61] width 100 height 5
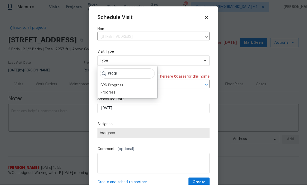
scroll to position [1, 0]
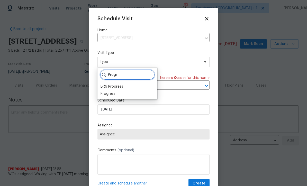
type input "Progr"
click at [104, 91] on div "Progress" at bounding box center [108, 93] width 15 height 5
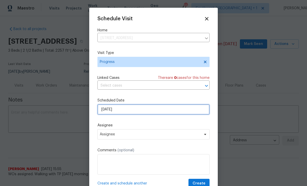
click at [155, 110] on input "[DATE]" at bounding box center [153, 109] width 112 height 10
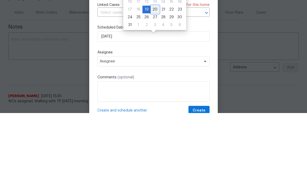
click at [154, 79] on div "20" at bounding box center [155, 82] width 8 height 7
type input "[DATE]"
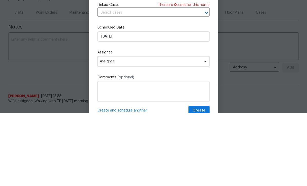
scroll to position [17, 0]
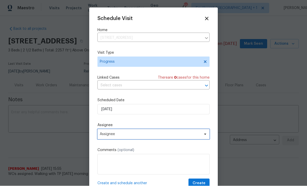
click at [141, 138] on span "Assignee" at bounding box center [153, 134] width 112 height 10
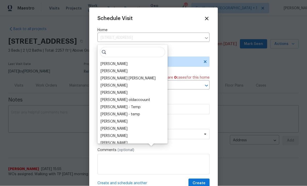
click at [124, 61] on div "[PERSON_NAME]" at bounding box center [114, 63] width 27 height 5
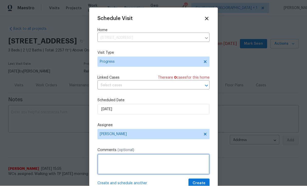
click at [171, 165] on textarea at bounding box center [153, 164] width 112 height 21
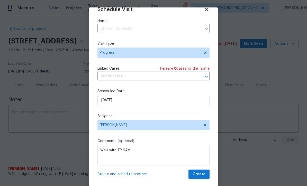
scroll to position [10, 0]
type textarea "Walk with TP 9AM"
click at [201, 177] on span "Create" at bounding box center [199, 175] width 13 height 6
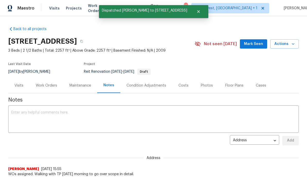
click at [42, 83] on div "Work Orders" at bounding box center [46, 85] width 21 height 5
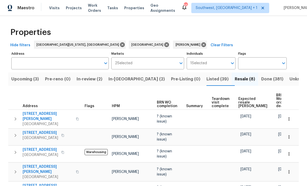
scroll to position [0, 0]
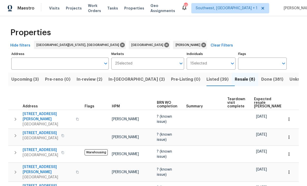
click at [84, 79] on span "In-review (2)" at bounding box center [90, 79] width 26 height 7
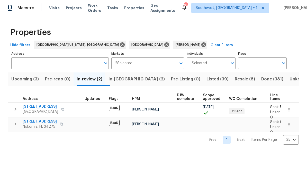
click at [235, 83] on span "Resale (8)" at bounding box center [245, 79] width 20 height 7
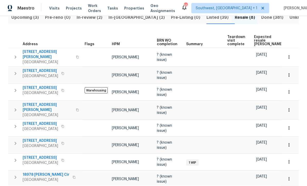
scroll to position [17, 0]
click at [30, 156] on span "6015 Olive Ave" at bounding box center [40, 158] width 35 height 5
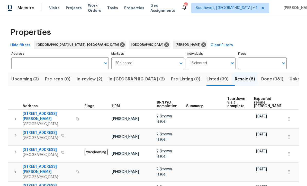
scroll to position [0, 0]
click at [201, 43] on icon at bounding box center [203, 45] width 5 height 5
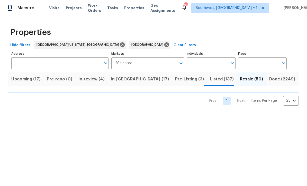
click at [212, 64] on input "Individuals" at bounding box center [207, 64] width 41 height 12
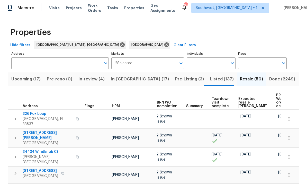
scroll to position [0, 0]
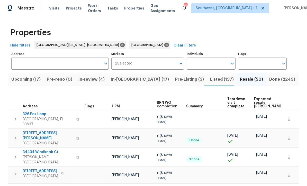
click at [210, 63] on input "Individuals" at bounding box center [207, 64] width 41 height 12
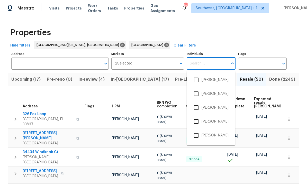
scroll to position [0, 0]
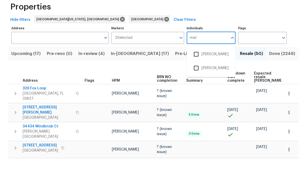
type input "mat"
click at [197, 75] on input "checkbox" at bounding box center [196, 80] width 11 height 11
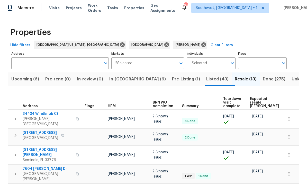
scroll to position [0, 0]
click at [20, 83] on span "Upcoming (6)" at bounding box center [25, 79] width 28 height 7
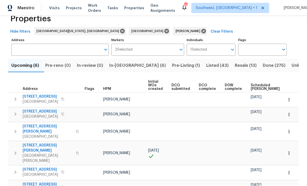
scroll to position [17, 0]
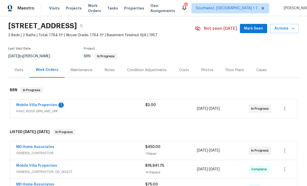
scroll to position [18, 0]
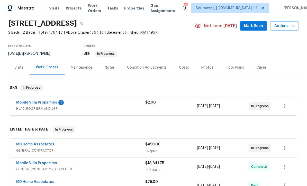
click at [36, 103] on link "Mobile Villa Properties" at bounding box center [36, 103] width 41 height 4
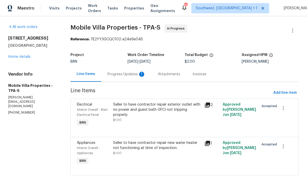
click at [130, 78] on div "Progress Updates 1" at bounding box center [126, 74] width 50 height 15
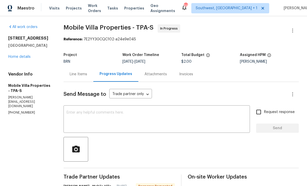
click at [20, 58] on link "Home details" at bounding box center [19, 57] width 22 height 4
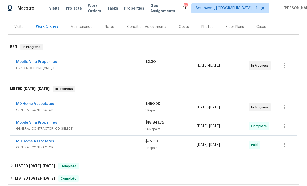
scroll to position [59, 0]
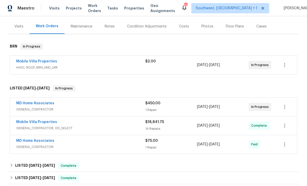
click at [30, 102] on link "MD Home Associates" at bounding box center [35, 104] width 38 height 4
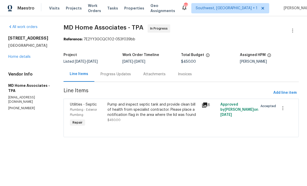
click at [122, 77] on div "Progress Updates" at bounding box center [115, 74] width 43 height 15
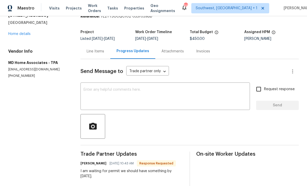
scroll to position [38, 0]
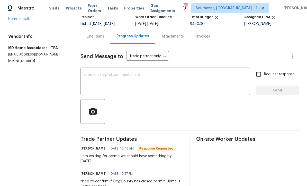
click at [179, 79] on textarea at bounding box center [165, 82] width 163 height 18
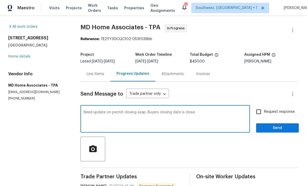
scroll to position [0, 0]
click at [208, 111] on textarea "Need update on permit closing asap. Buyers closing date is close." at bounding box center [165, 120] width 163 height 18
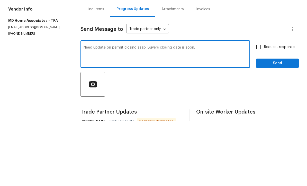
type textarea "Need update on permit closing asap. Buyers closing date is soon."
click at [263, 107] on input "Request response" at bounding box center [258, 112] width 11 height 11
checkbox input "true"
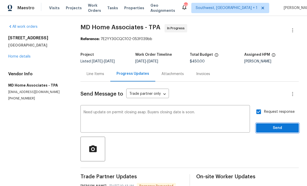
click at [273, 125] on span "Send" at bounding box center [277, 128] width 34 height 6
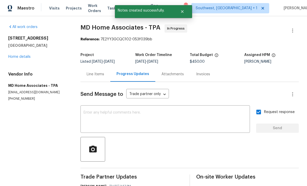
click at [17, 55] on link "Home details" at bounding box center [19, 57] width 22 height 4
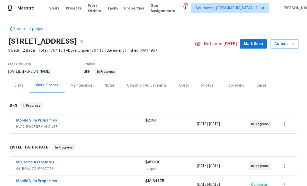
click at [184, 83] on div "Costs" at bounding box center [184, 85] width 10 height 5
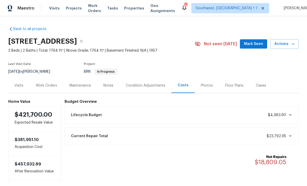
click at [38, 83] on div "Work Orders" at bounding box center [46, 85] width 21 height 5
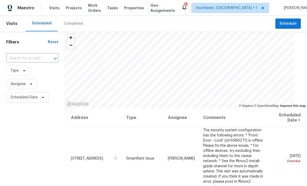
scroll to position [0, 0]
click at [24, 58] on input "text" at bounding box center [25, 59] width 38 height 8
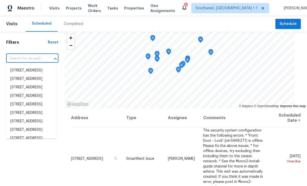
scroll to position [0, 0]
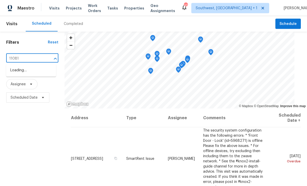
type input "11081"
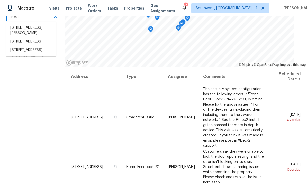
scroll to position [44, 0]
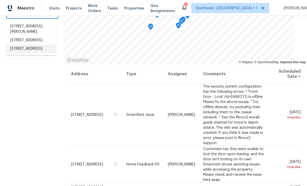
click at [15, 53] on li "11081 103rd Ter, Largo, FL 33778" at bounding box center [31, 49] width 50 height 8
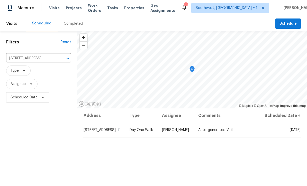
scroll to position [0, 0]
click at [0, 0] on icon at bounding box center [0, 0] width 0 height 0
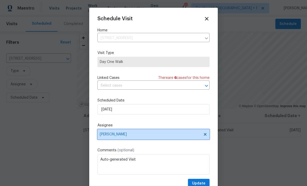
click at [140, 140] on span "[PERSON_NAME]" at bounding box center [153, 134] width 112 height 10
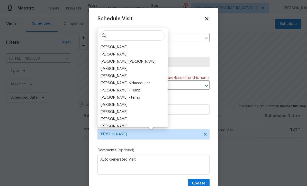
scroll to position [0, 0]
click at [120, 46] on div "[PERSON_NAME]" at bounding box center [114, 47] width 27 height 5
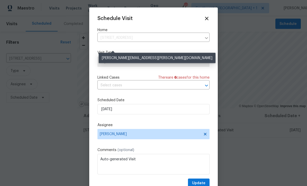
scroll to position [0, 0]
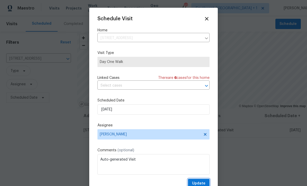
click at [202, 183] on span "Update" at bounding box center [198, 184] width 13 height 6
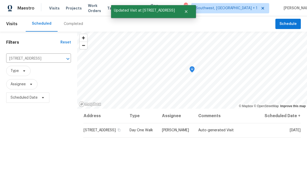
scroll to position [0, 0]
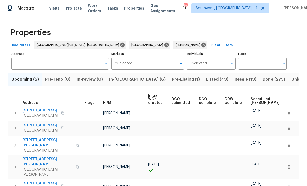
scroll to position [16, 0]
click at [201, 42] on icon at bounding box center [204, 45] width 6 height 6
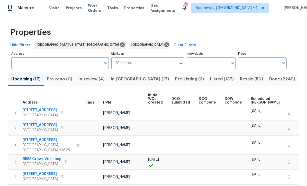
scroll to position [0, 0]
click at [212, 64] on input "Individuals" at bounding box center [207, 64] width 41 height 12
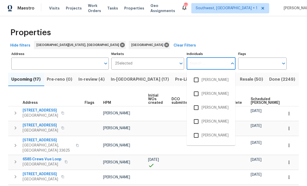
scroll to position [0, 0]
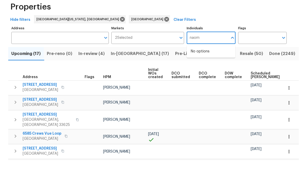
type input "[PERSON_NAME]"
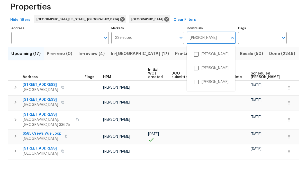
click at [197, 75] on input "checkbox" at bounding box center [196, 80] width 11 height 11
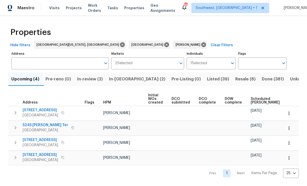
click at [90, 81] on span "In-review (2)" at bounding box center [90, 79] width 26 height 7
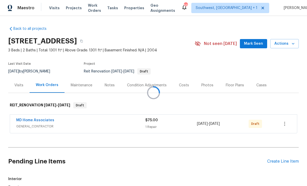
scroll to position [0, 0]
click at [283, 122] on icon "button" at bounding box center [285, 124] width 6 height 6
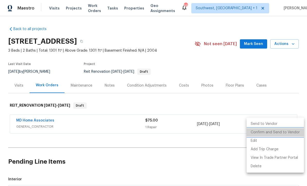
click at [286, 133] on li "Confirm and Send to Vendor" at bounding box center [275, 132] width 57 height 8
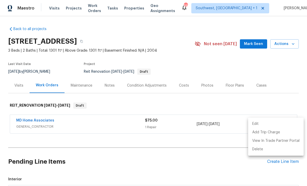
click at [283, 64] on div at bounding box center [153, 93] width 307 height 186
